Goal: Navigation & Orientation: Find specific page/section

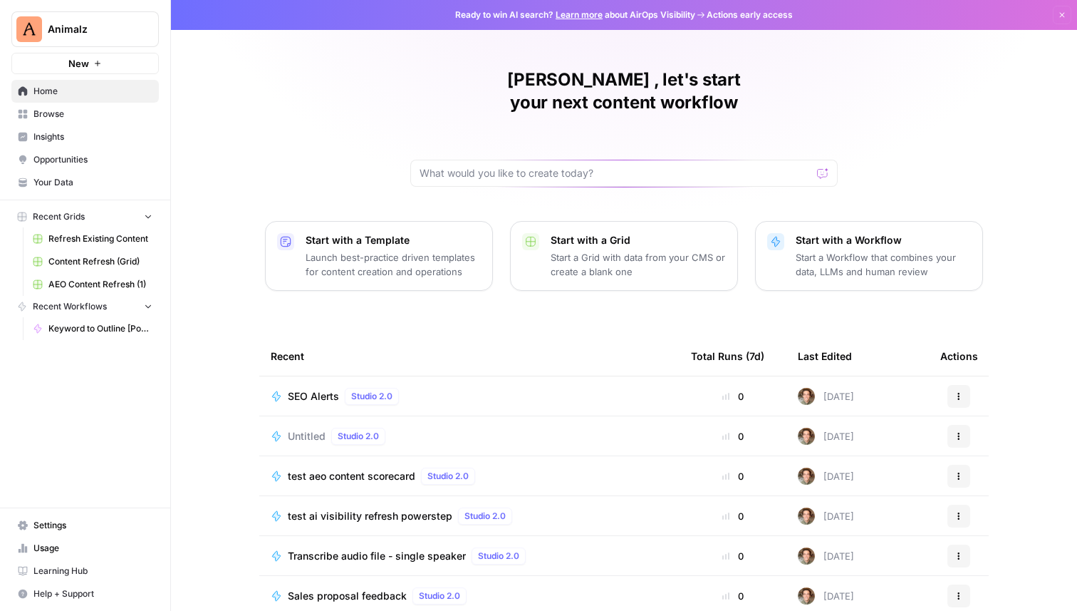
click at [55, 182] on span "Your Data" at bounding box center [92, 182] width 119 height 13
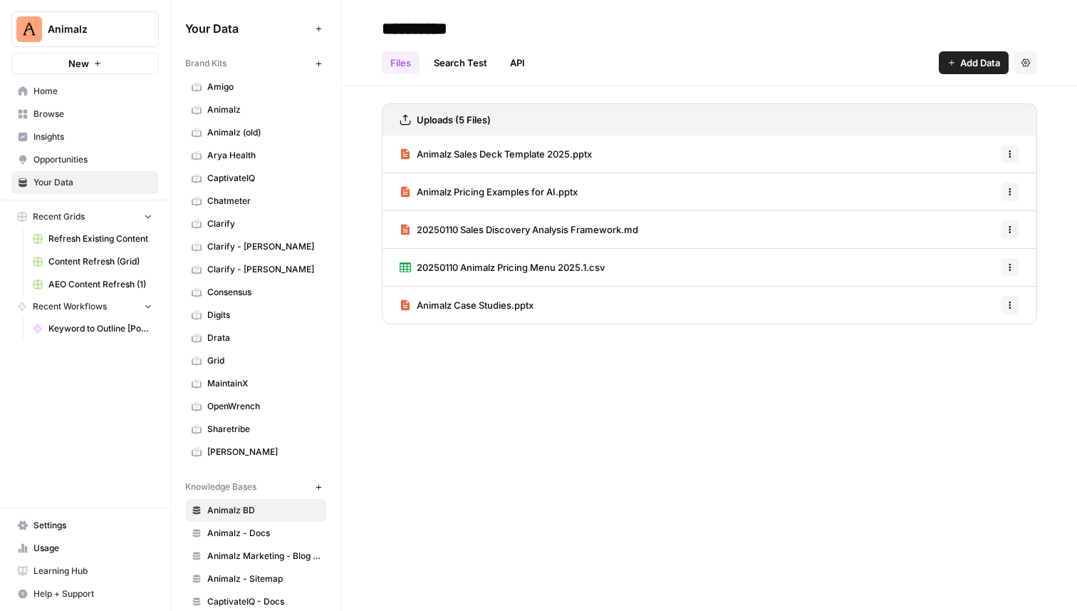
click at [58, 110] on span "Browse" at bounding box center [92, 114] width 119 height 13
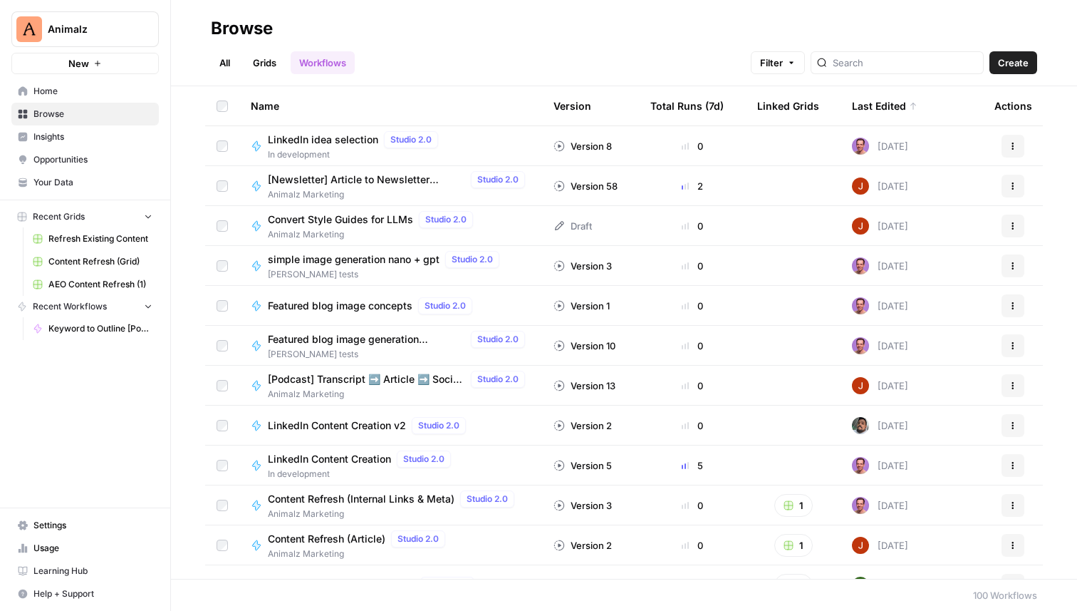
click at [229, 65] on link "All" at bounding box center [225, 62] width 28 height 23
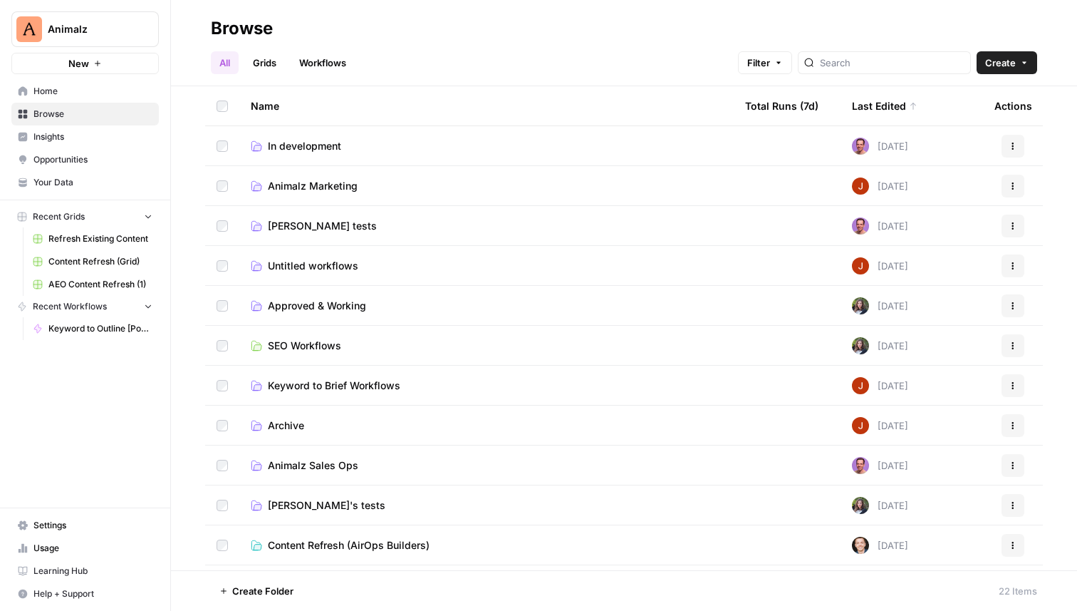
click at [267, 64] on link "Grids" at bounding box center [264, 62] width 41 height 23
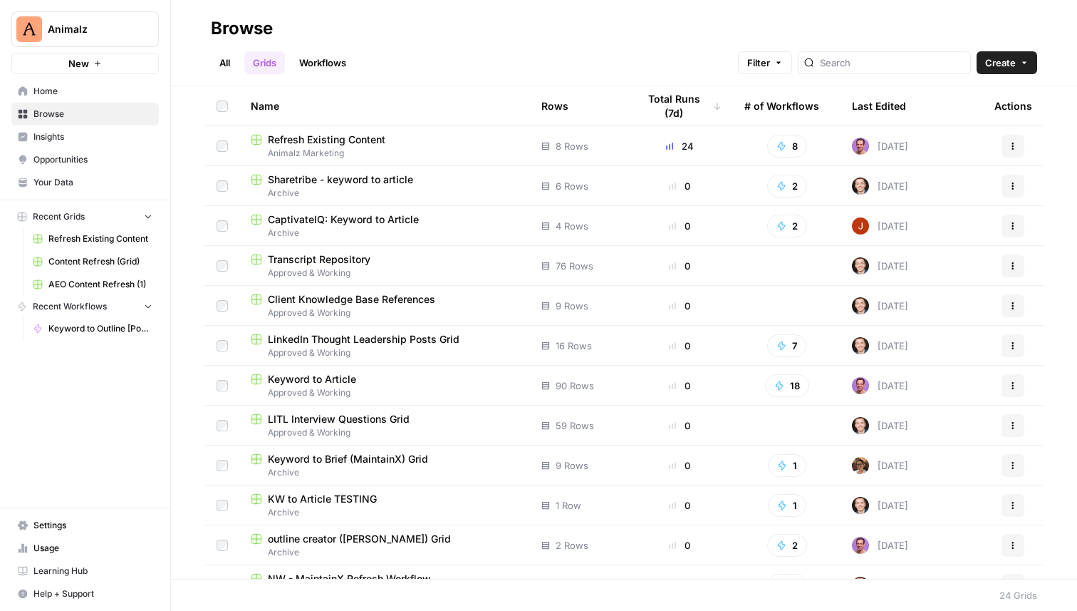
click at [325, 61] on link "Workflows" at bounding box center [323, 62] width 64 height 23
